Goal: Navigation & Orientation: Go to known website

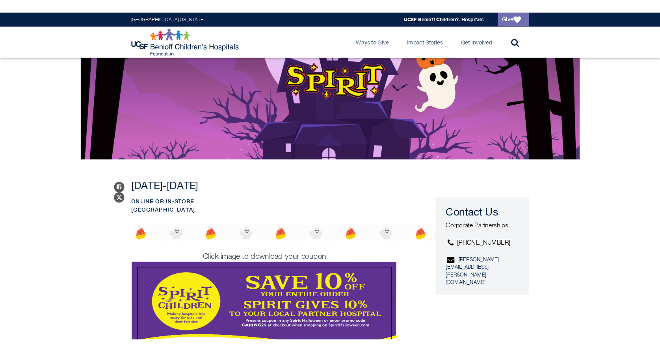
scroll to position [276, 0]
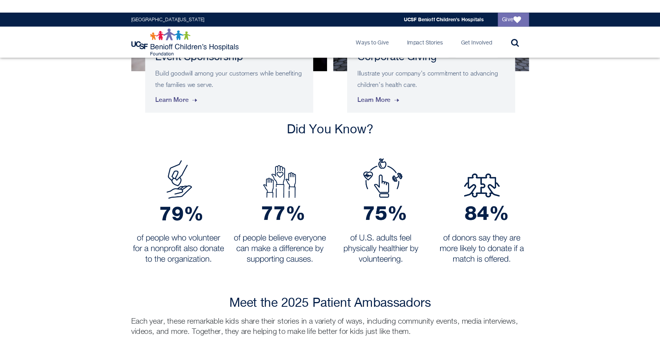
scroll to position [563, 0]
